Goal: Find specific page/section

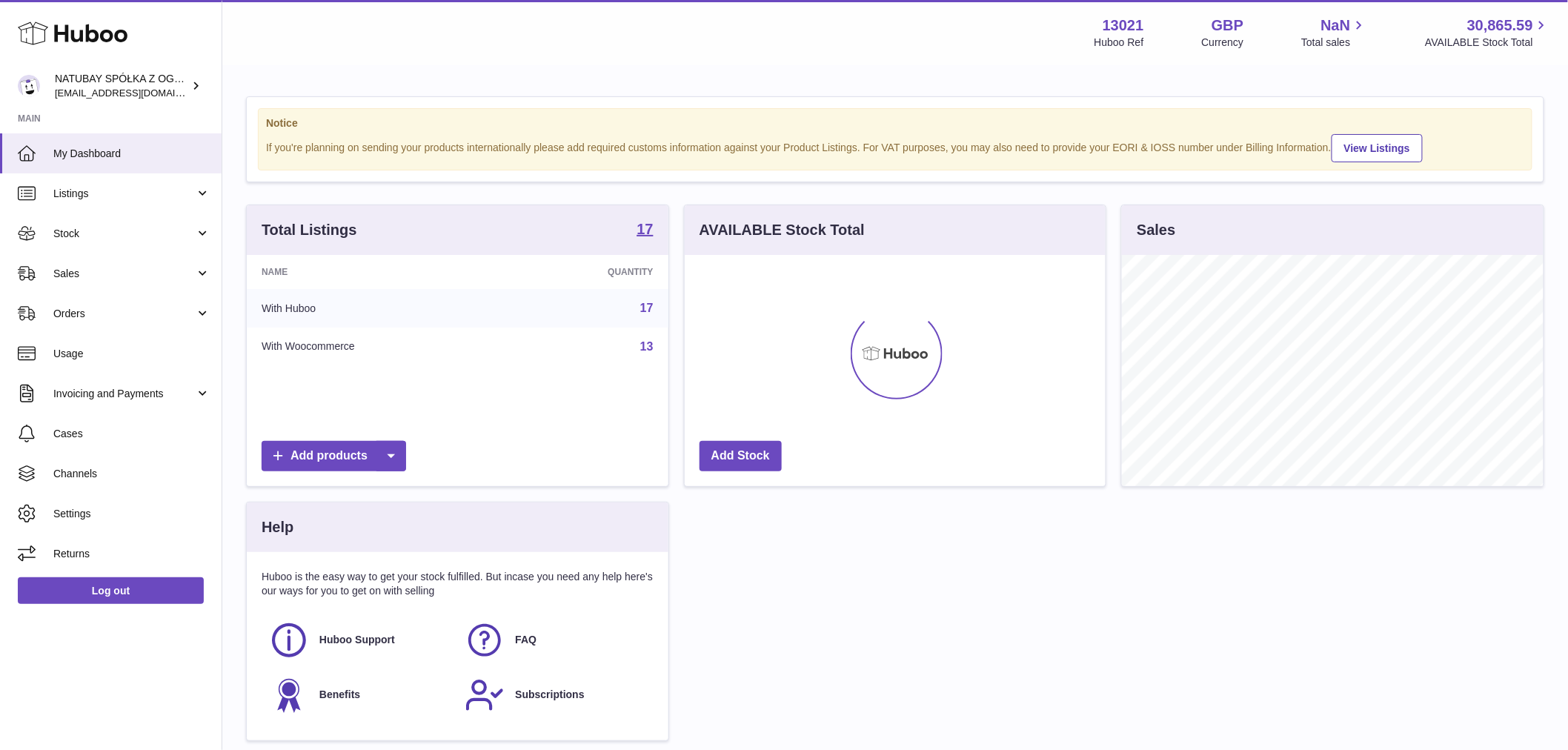
scroll to position [231, 421]
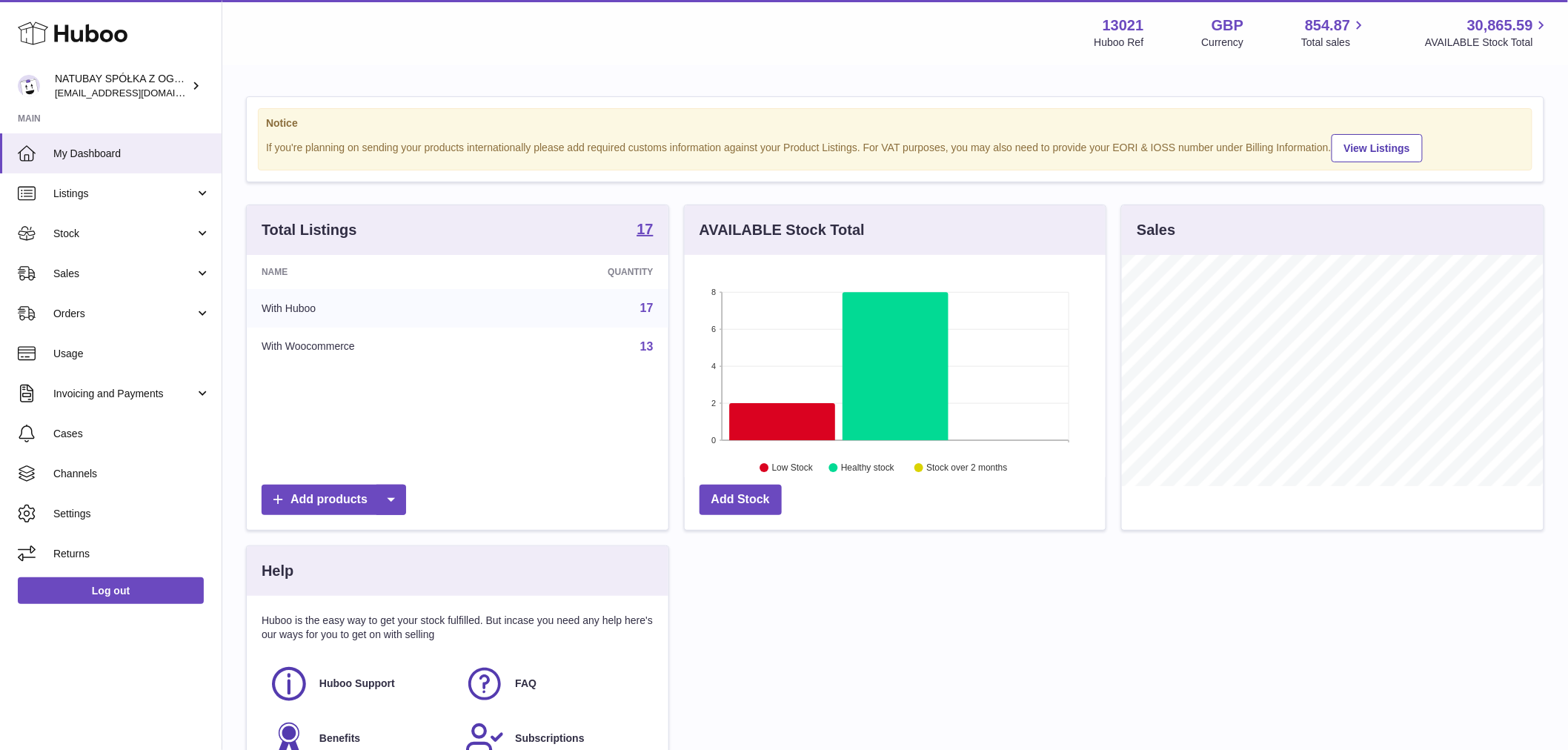
drag, startPoint x: 570, startPoint y: 35, endPoint x: 585, endPoint y: 33, distance: 15.1
click at [573, 35] on div "Menu Huboo 13021 Huboo Ref GBP Currency 854.87 Total sales 30,865.59 AVAILABLE …" at bounding box center [895, 32] width 1310 height 34
click at [108, 202] on link "Listings" at bounding box center [110, 193] width 222 height 40
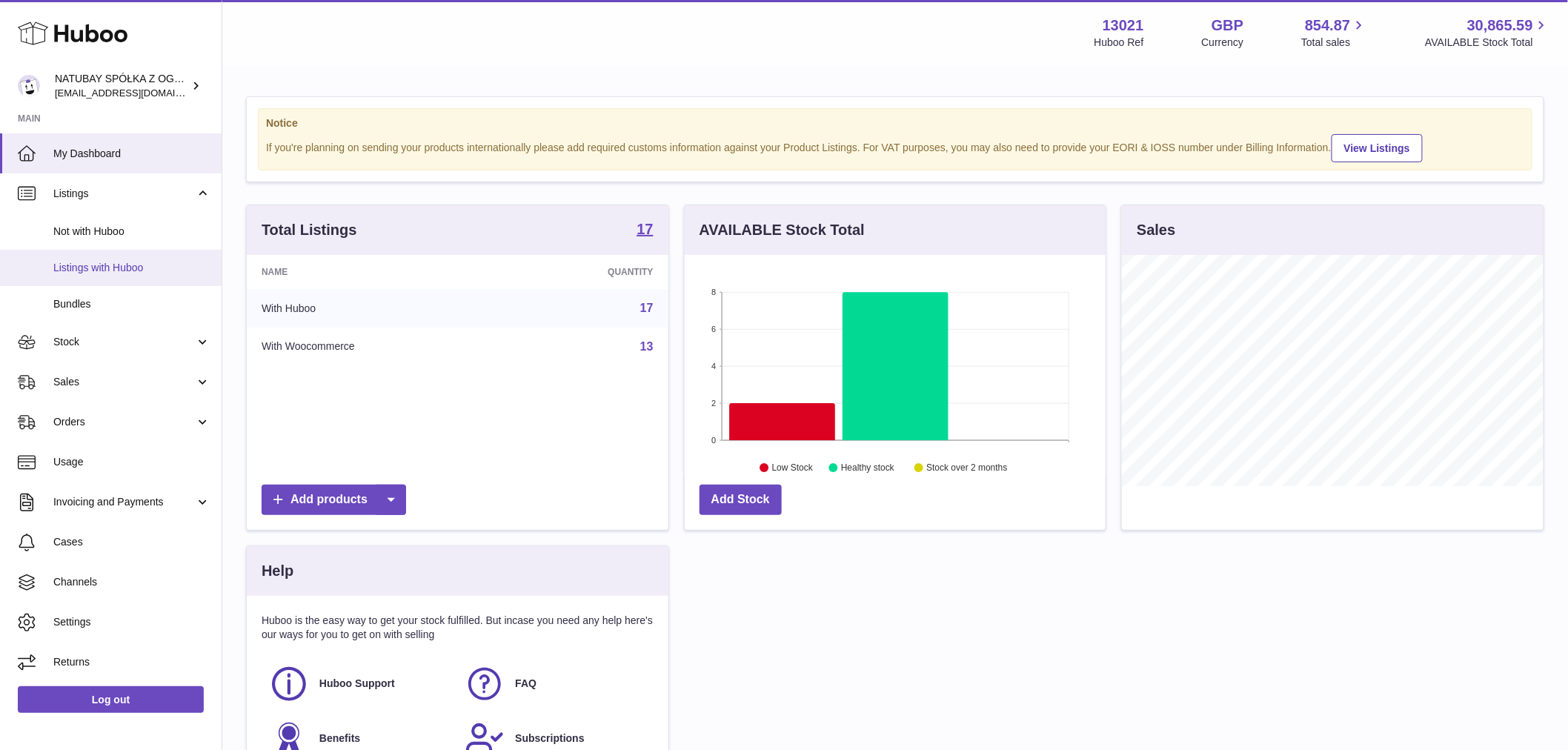
click at [129, 263] on span "Listings with Huboo" at bounding box center [131, 267] width 157 height 14
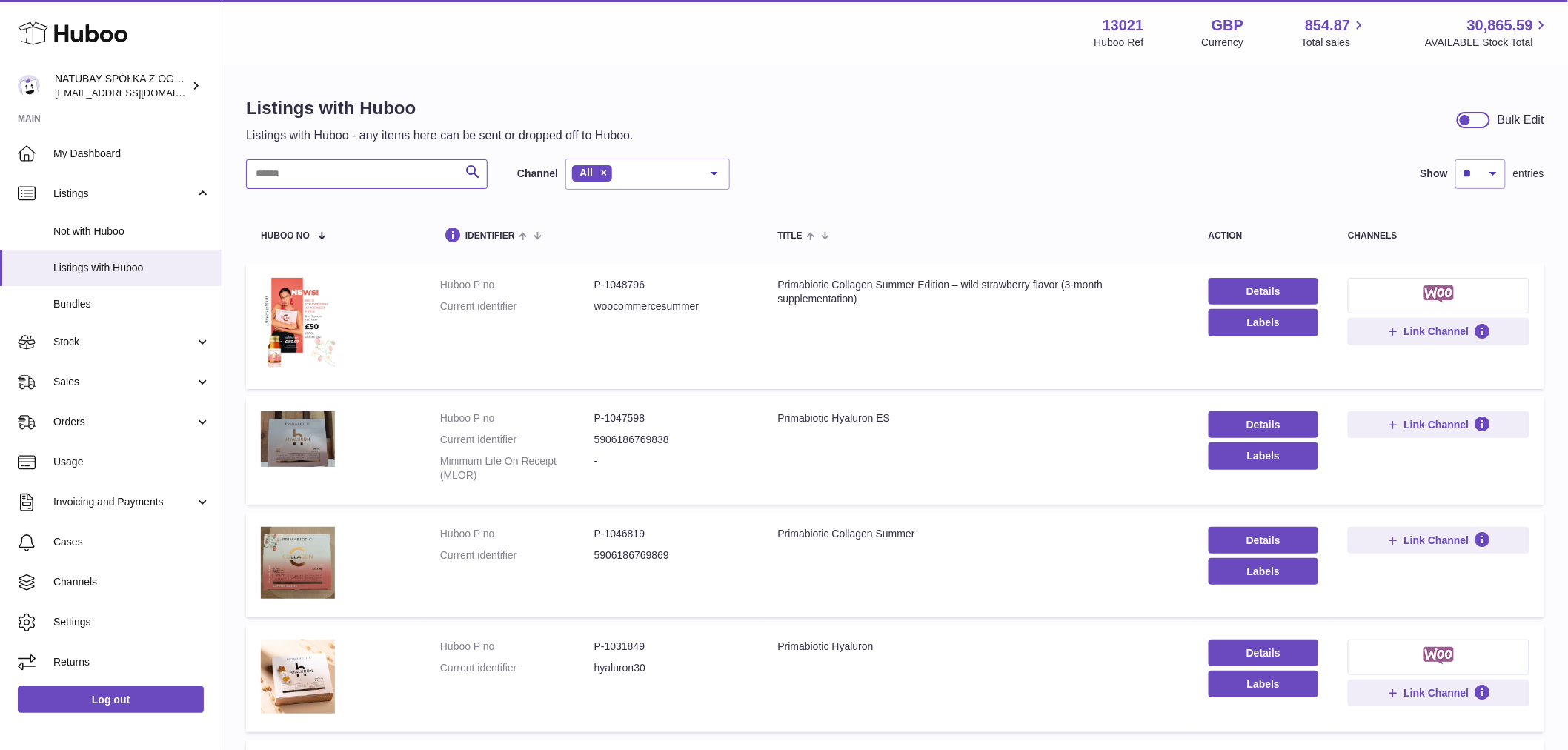
click at [307, 182] on input "text" at bounding box center [366, 174] width 242 height 30
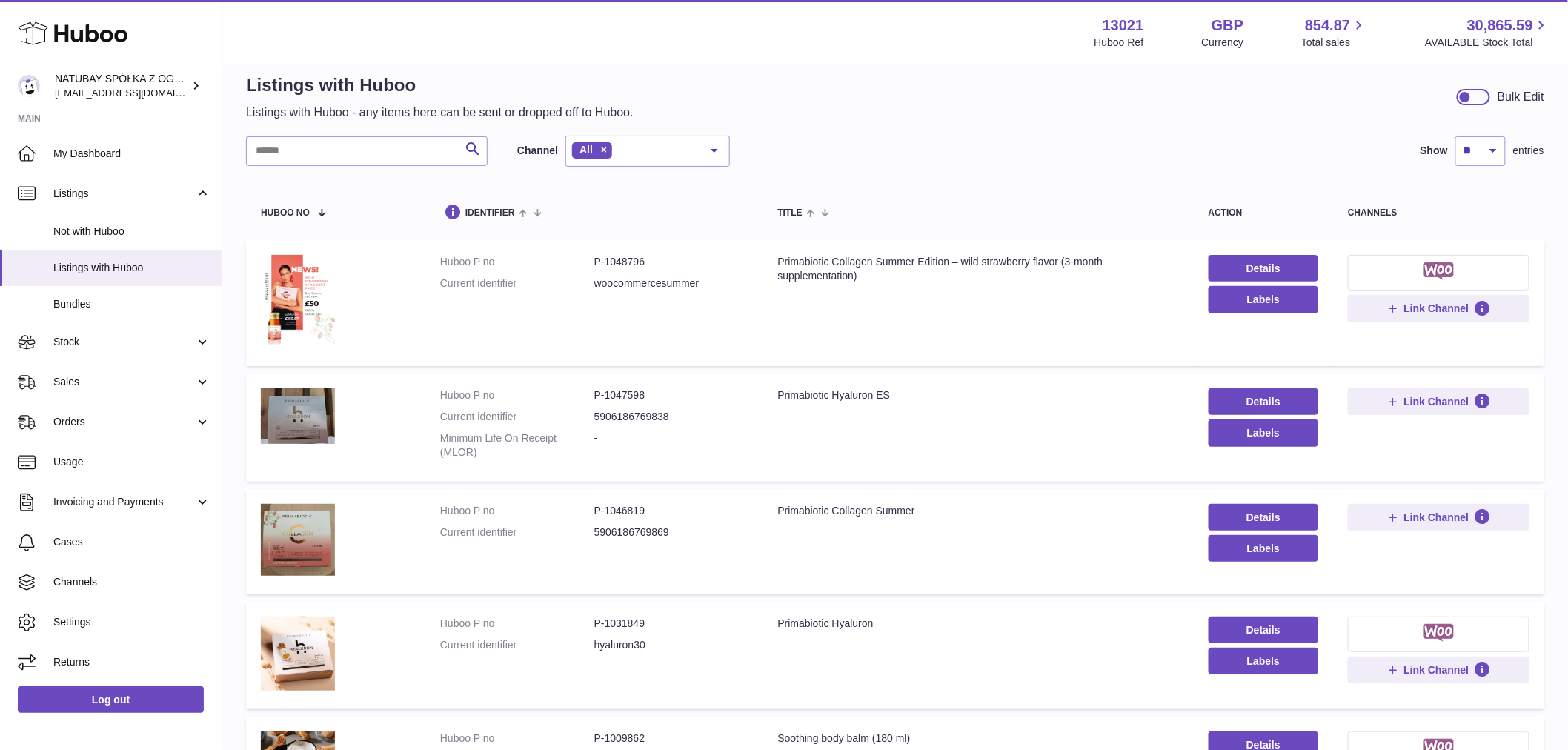
scroll to position [6, 0]
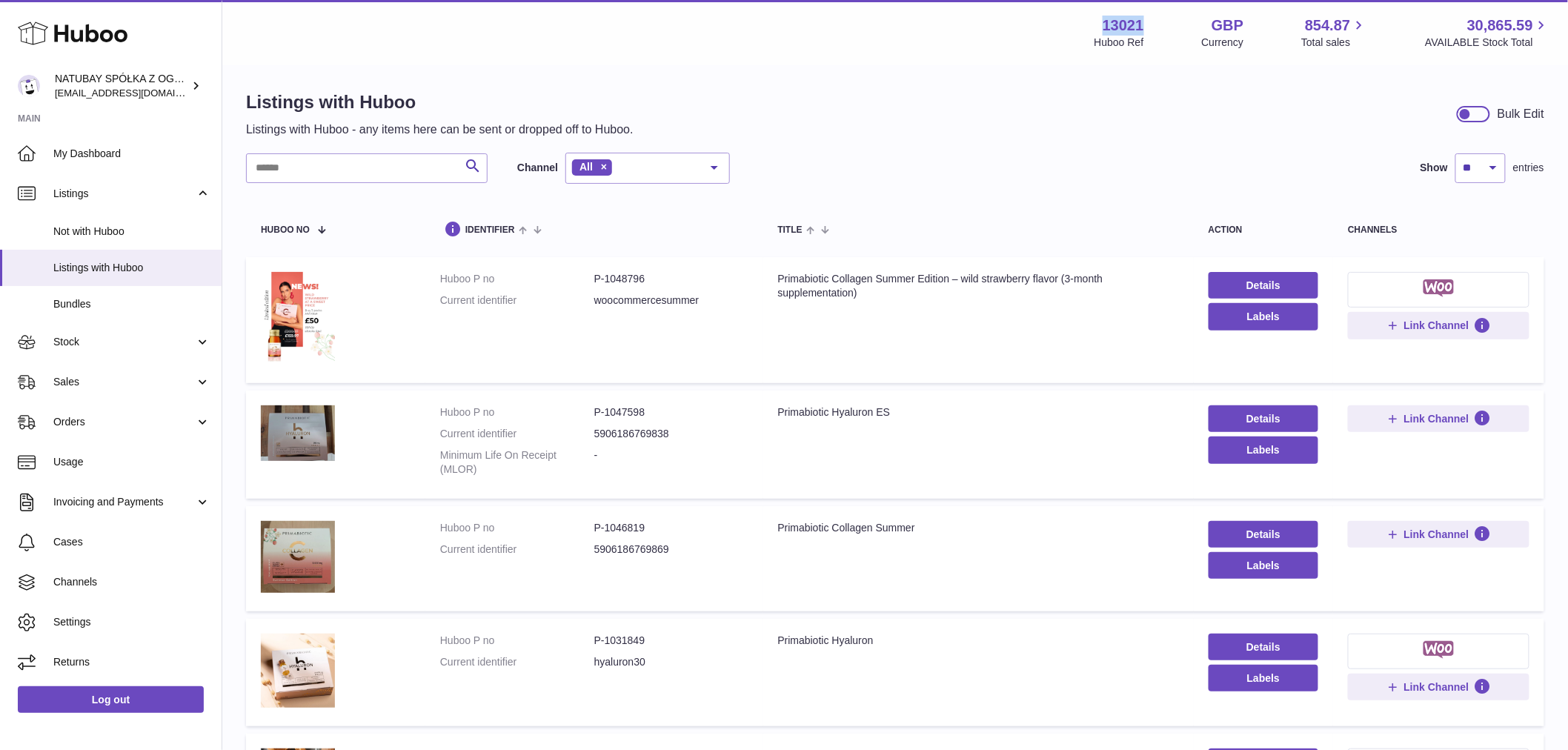
drag, startPoint x: 1134, startPoint y: 23, endPoint x: 1087, endPoint y: 23, distance: 47.0
click at [1095, 23] on div "13021 Huboo Ref GBP Currency 854.87 Total sales 30,865.59 AVAILABLE Stock Total" at bounding box center [1322, 32] width 456 height 34
copy strong "13021"
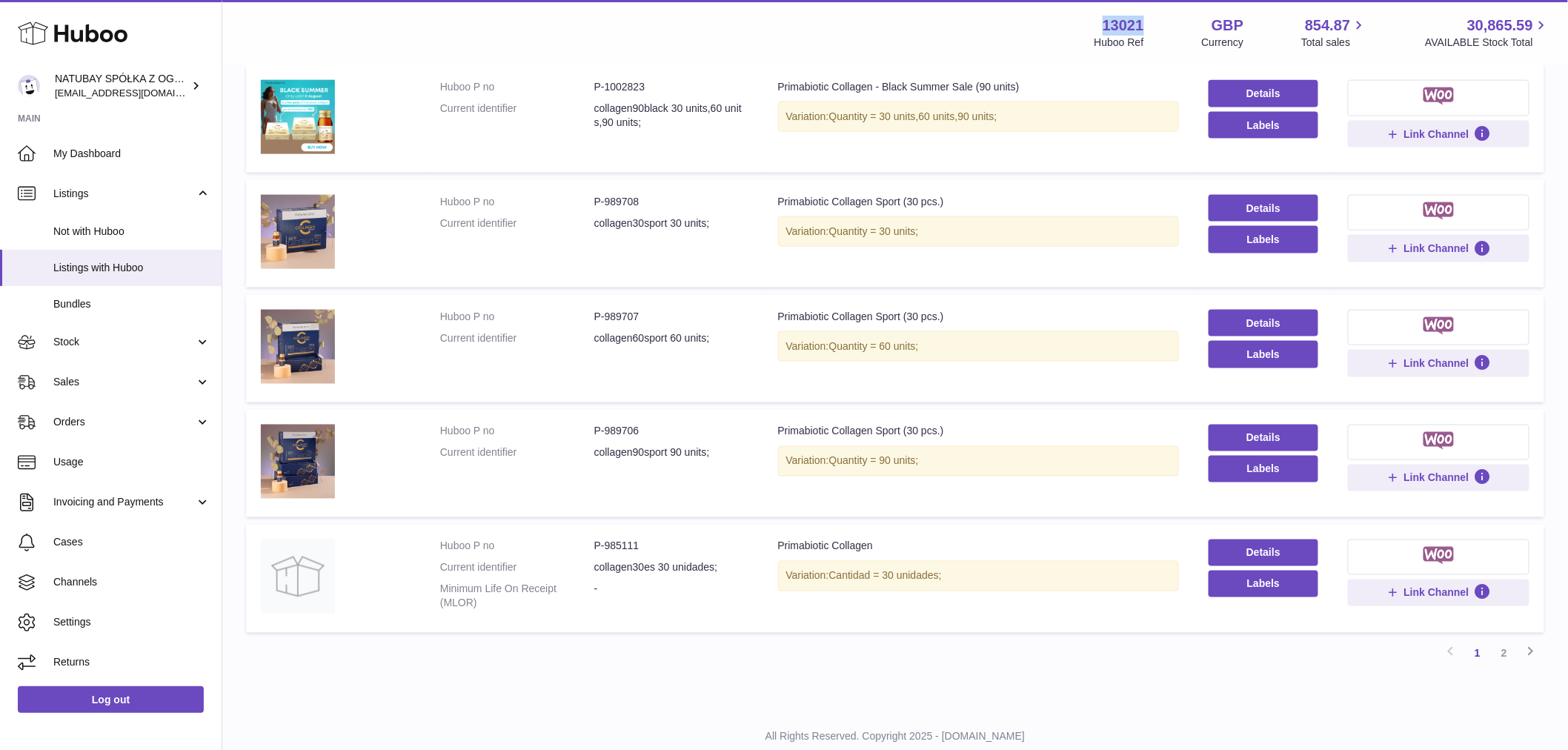
scroll to position [830, 0]
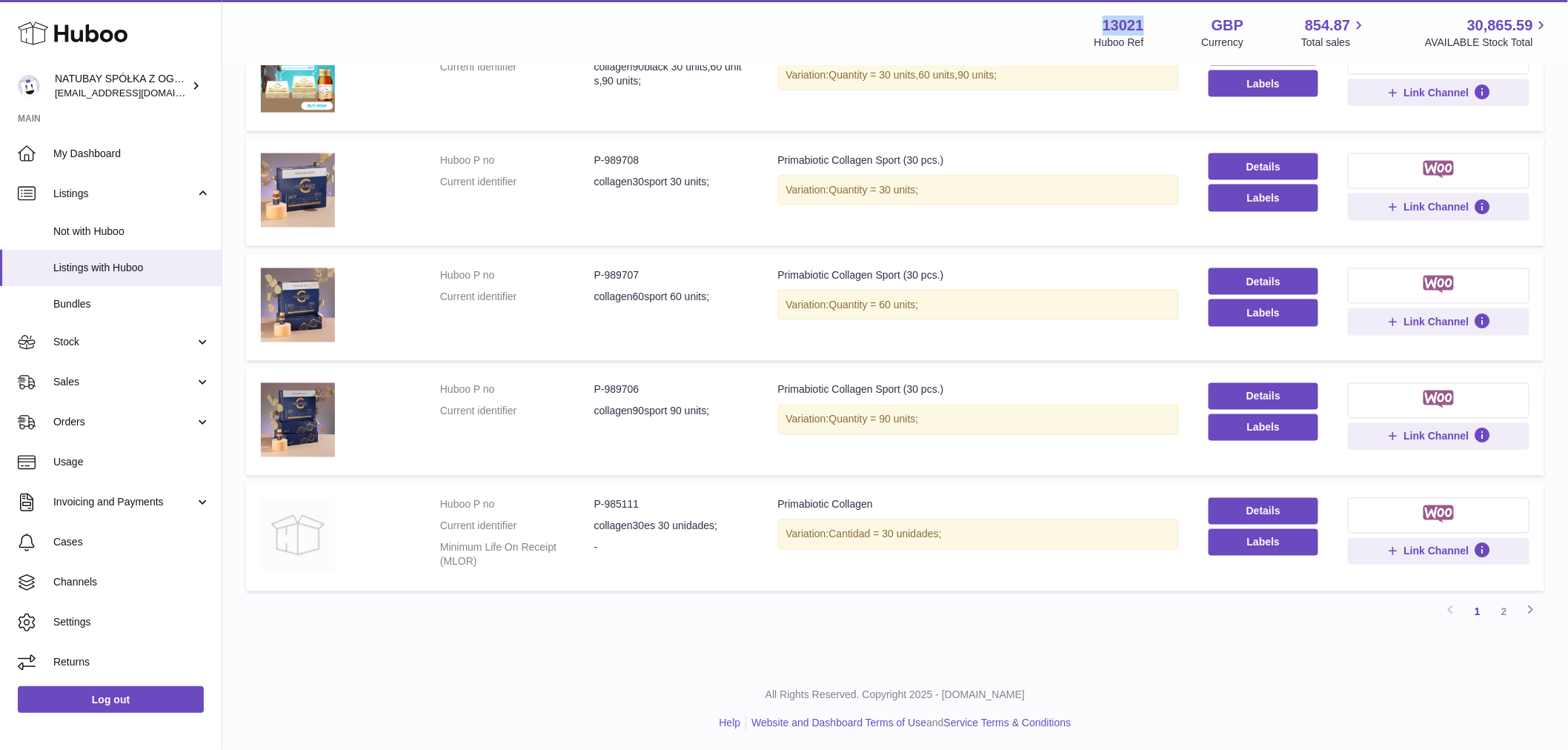
click at [313, 512] on img at bounding box center [297, 534] width 74 height 74
